Goal: Task Accomplishment & Management: Use online tool/utility

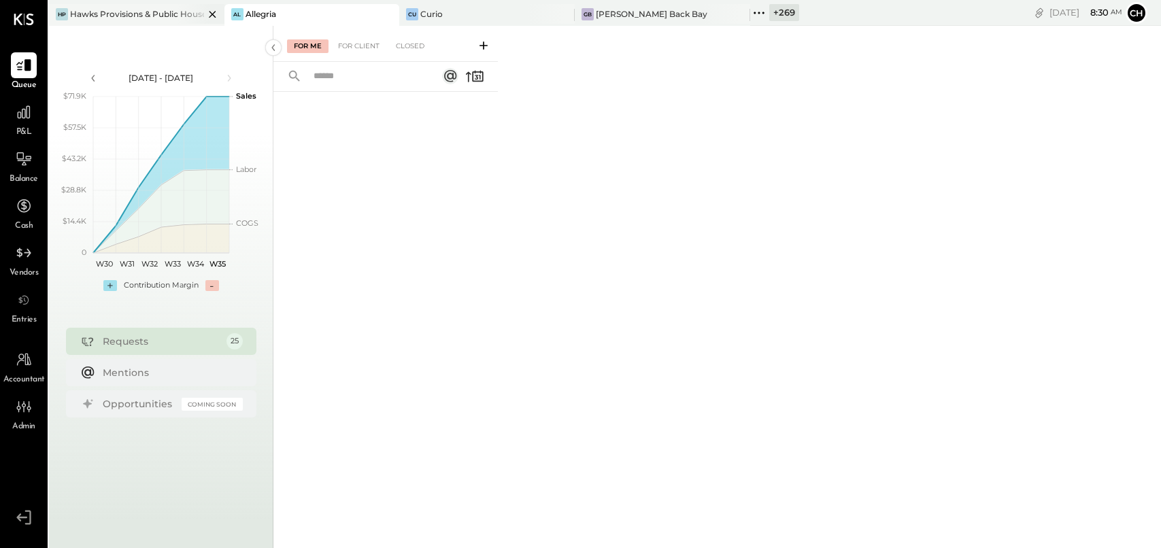
click at [209, 13] on icon at bounding box center [212, 14] width 7 height 7
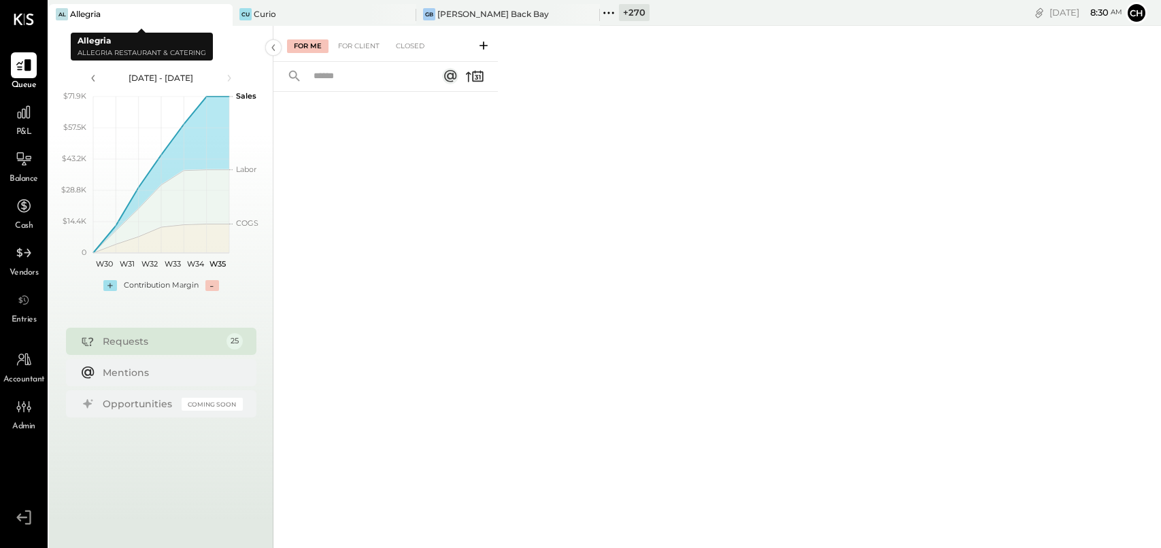
click at [226, 16] on icon at bounding box center [220, 14] width 17 height 16
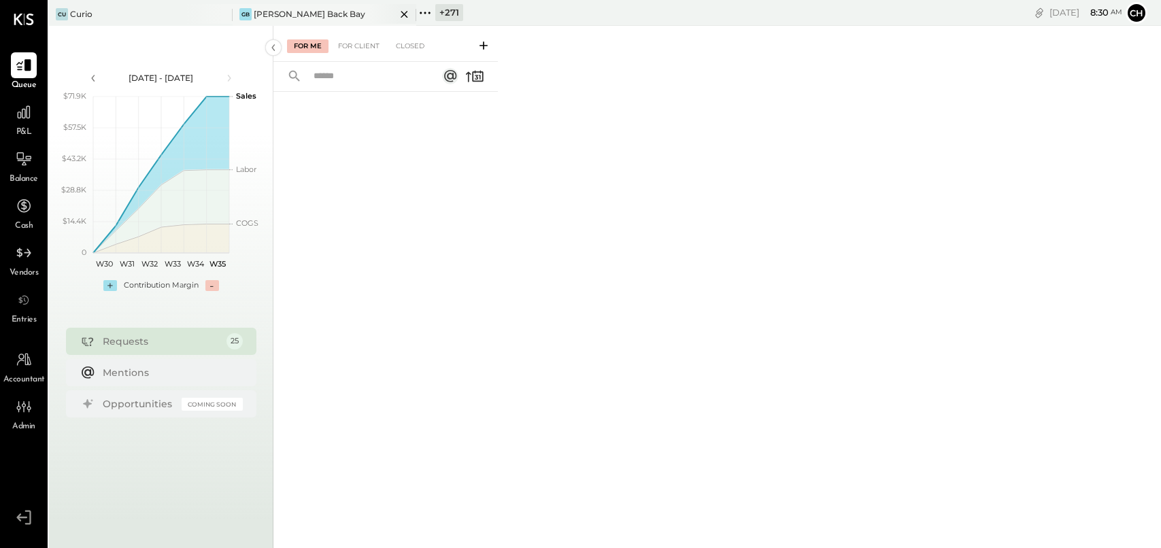
click at [224, 16] on icon at bounding box center [220, 14] width 17 height 16
click at [223, 16] on icon at bounding box center [220, 14] width 17 height 16
click at [57, 10] on icon at bounding box center [58, 13] width 18 height 18
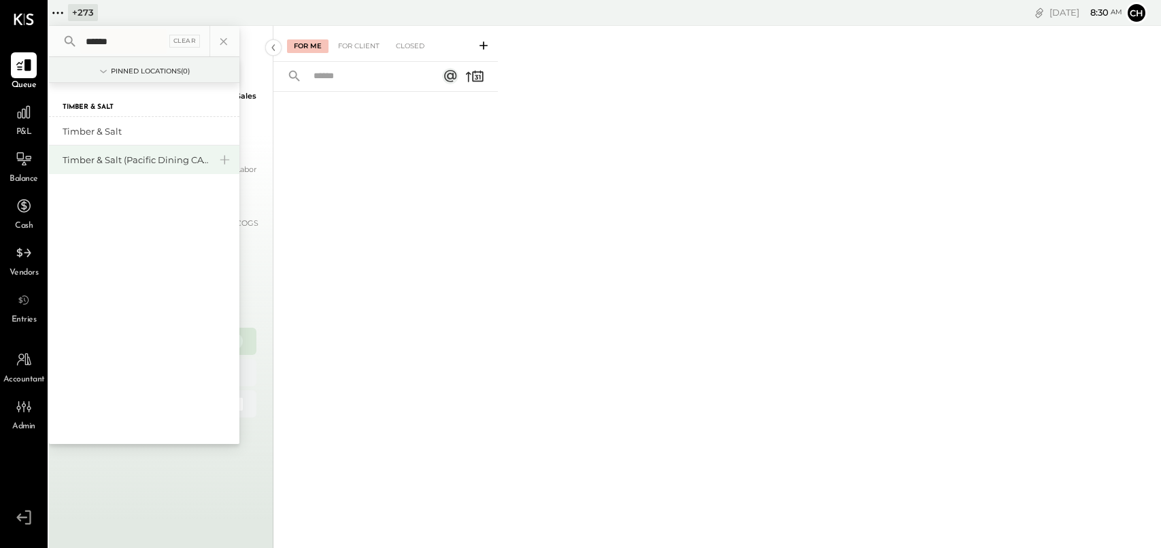
type input "******"
click at [141, 161] on div "Timber & Salt (Pacific Dining CA1 LLC)" at bounding box center [136, 160] width 147 height 13
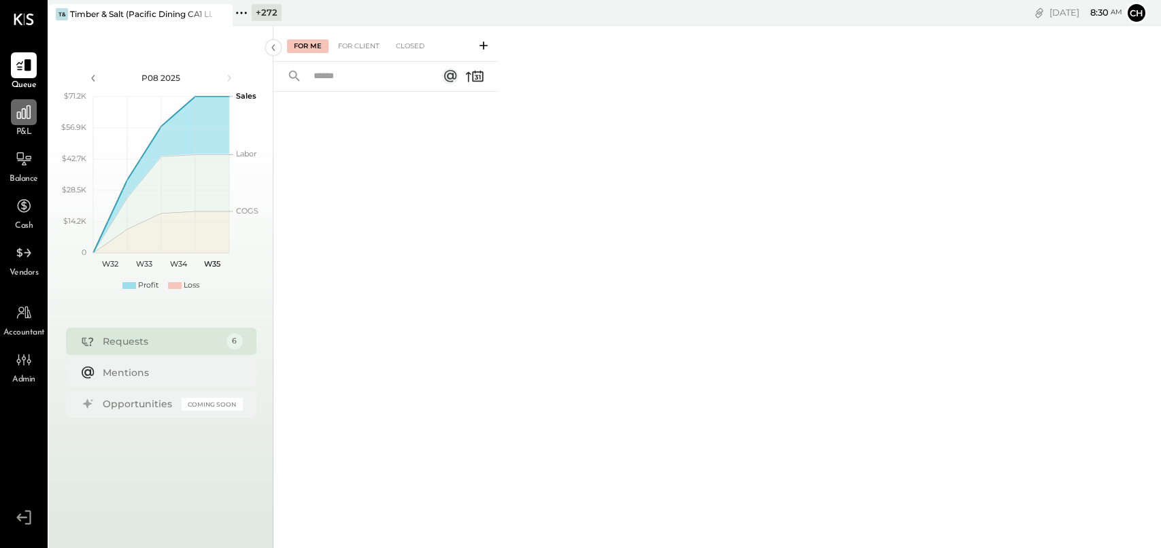
click at [26, 113] on icon at bounding box center [24, 112] width 18 height 18
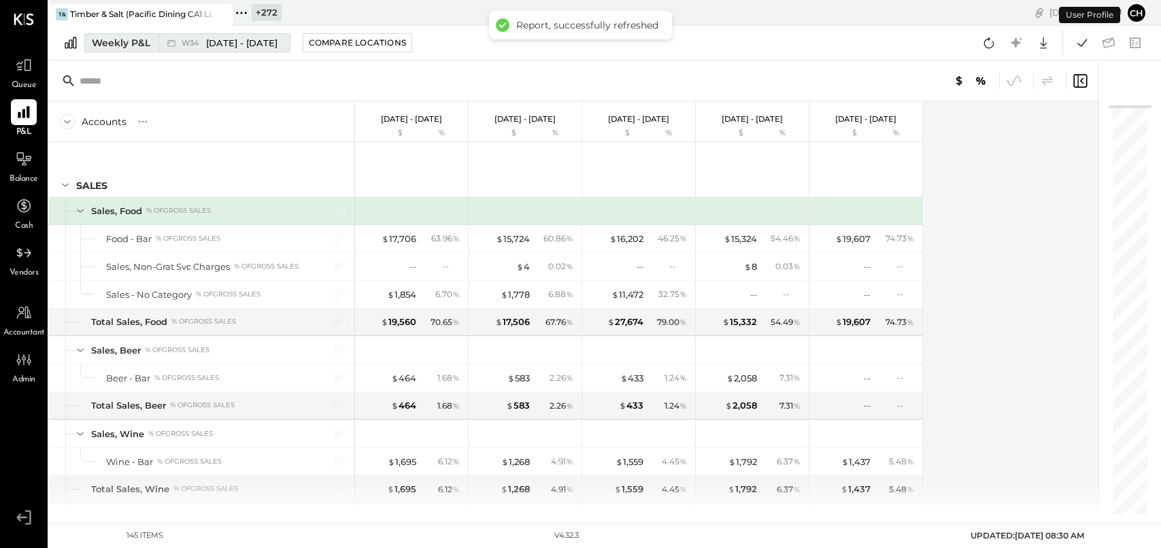
click at [139, 50] on button "Weekly P&L W34 [DATE] - [DATE]" at bounding box center [187, 42] width 206 height 19
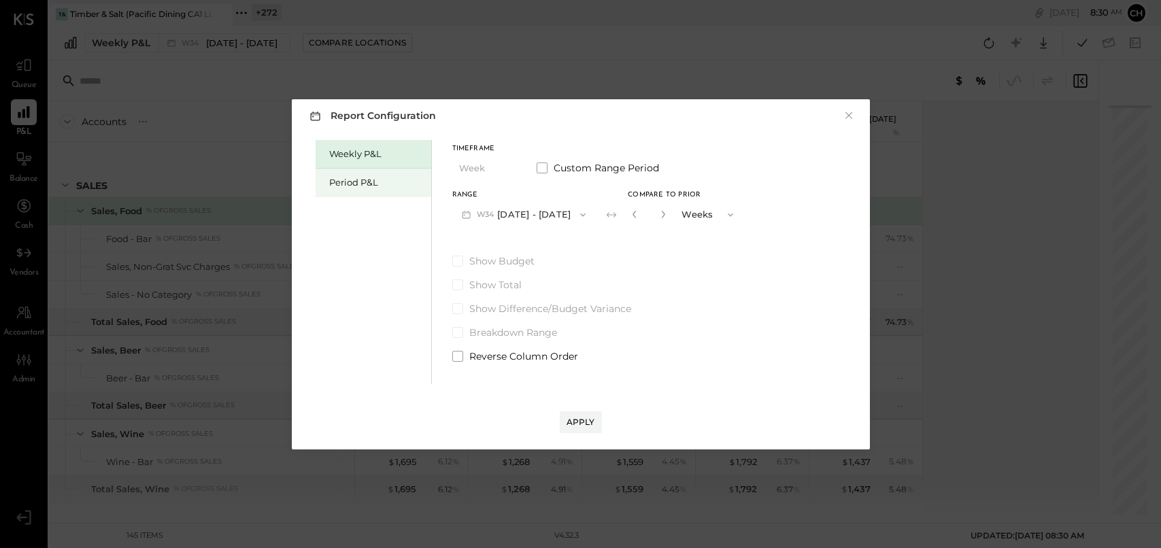
click at [374, 186] on div "Period P&L" at bounding box center [376, 182] width 95 height 13
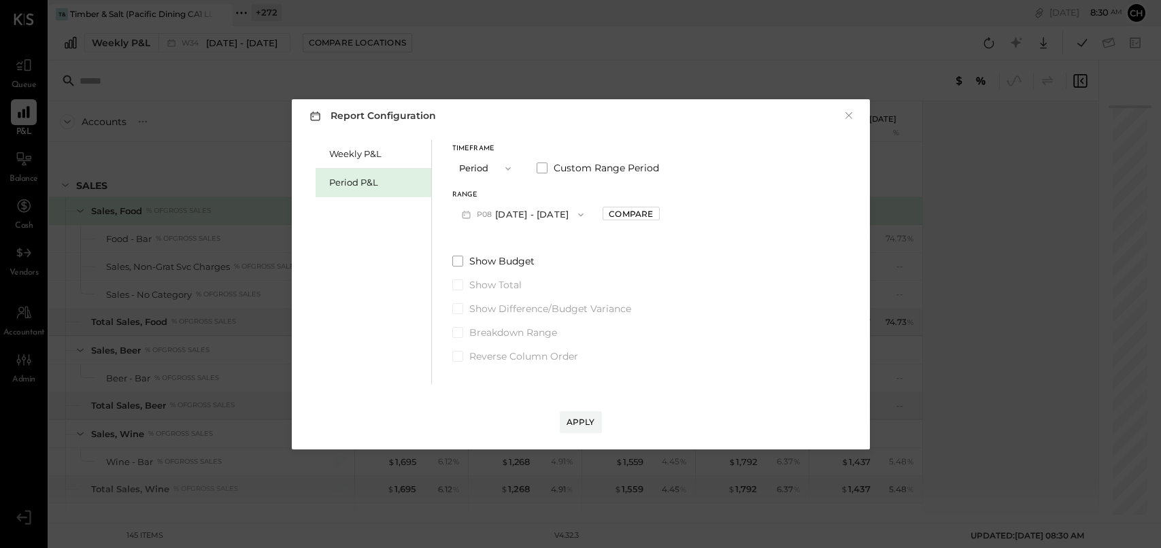
click at [564, 216] on button "P08 [DATE] - [DATE]" at bounding box center [522, 214] width 141 height 25
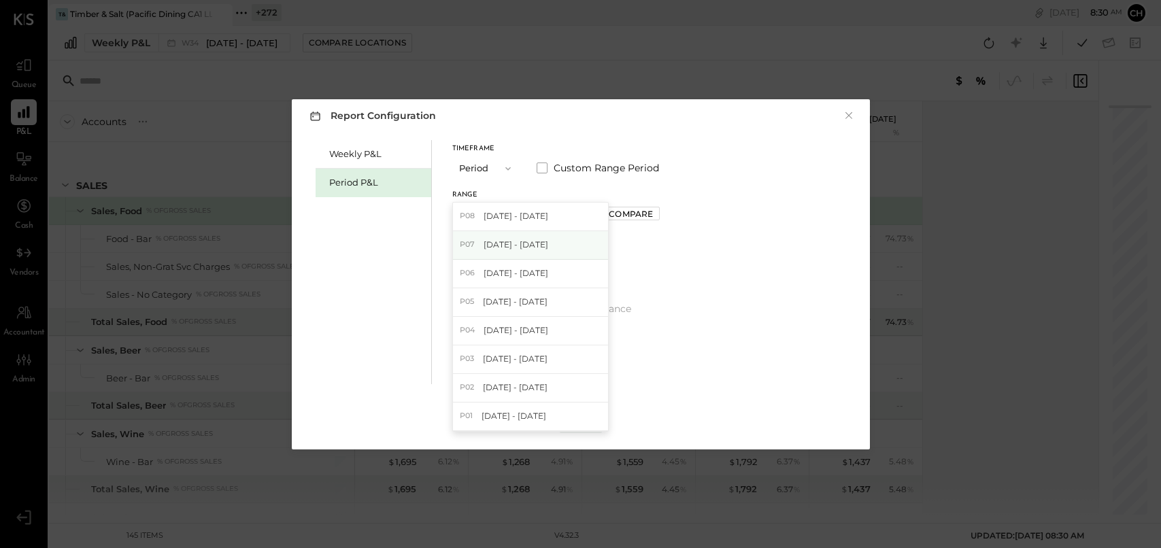
click at [548, 246] on span "[DATE] - [DATE]" at bounding box center [516, 245] width 65 height 12
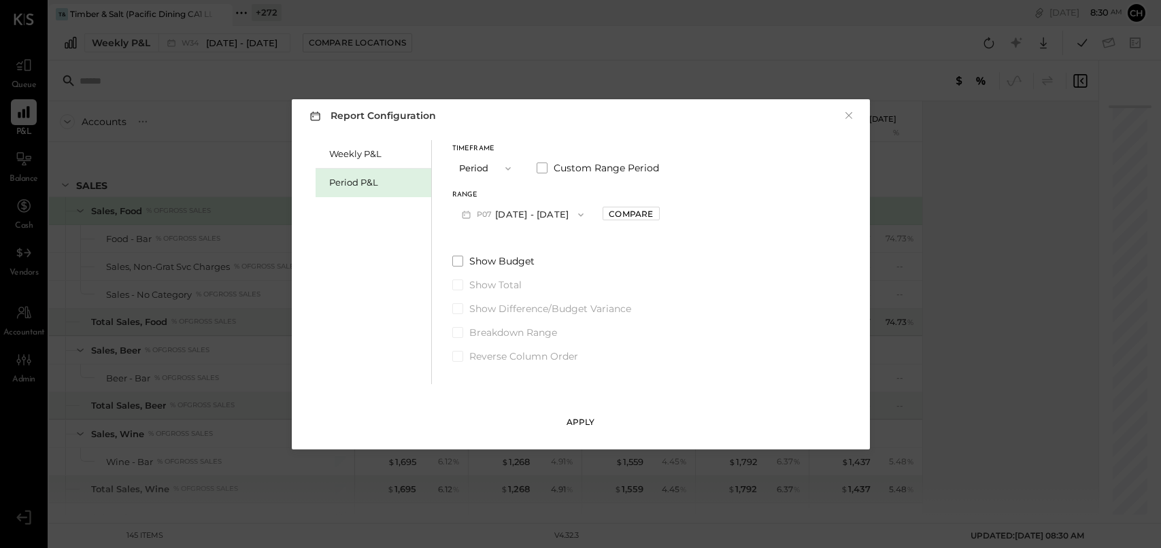
click at [575, 426] on div "Apply" at bounding box center [581, 422] width 29 height 12
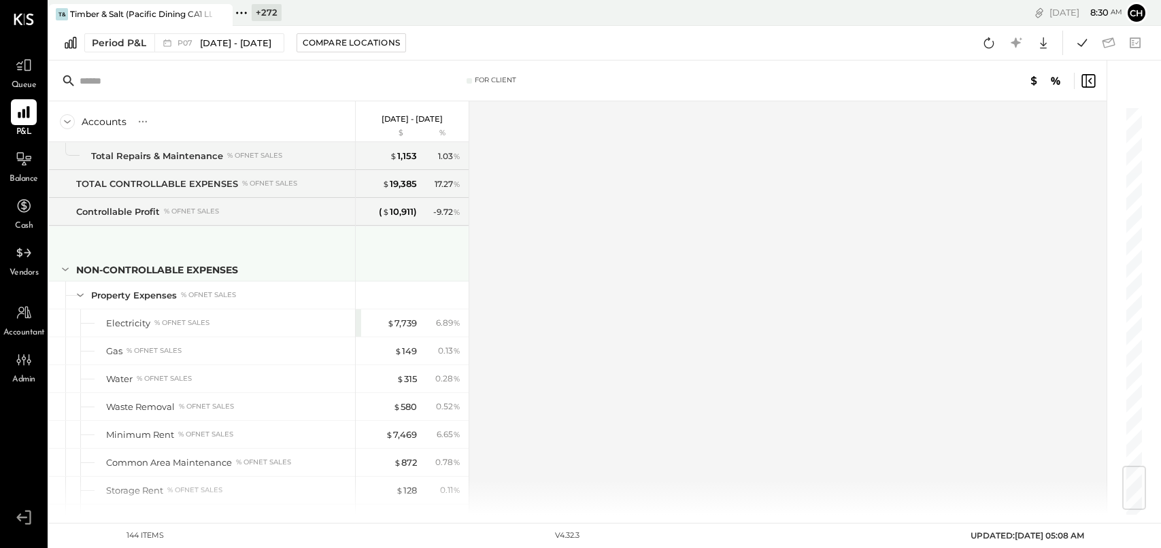
scroll to position [3067, 0]
